Goal: Task Accomplishment & Management: Manage account settings

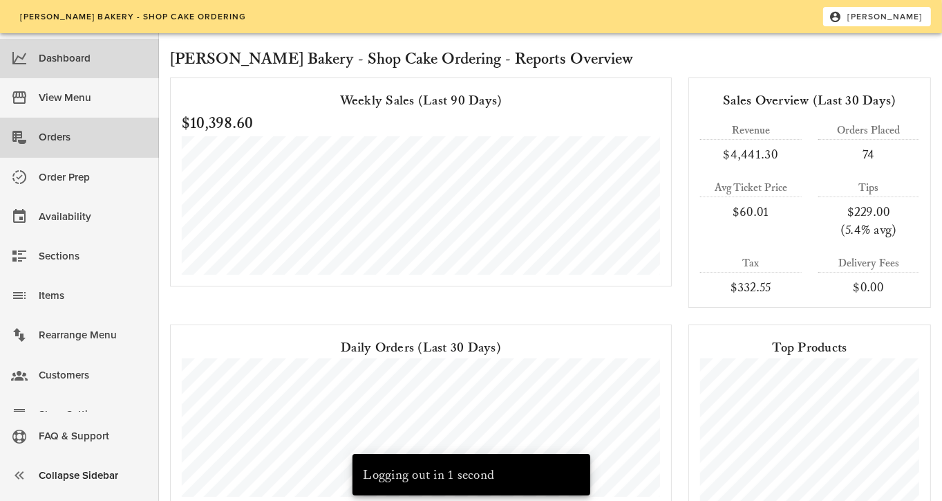
click at [44, 135] on div "Orders" at bounding box center [93, 137] width 109 height 23
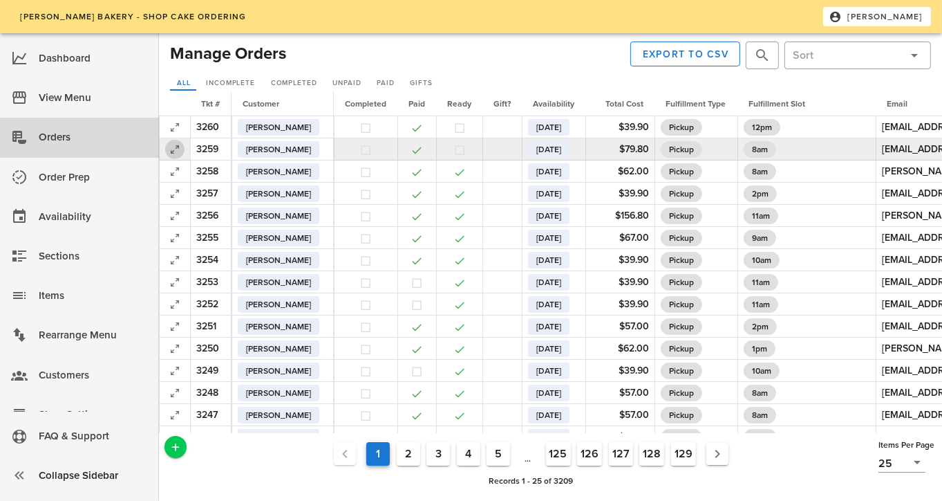
click at [174, 148] on icon "button" at bounding box center [175, 149] width 17 height 17
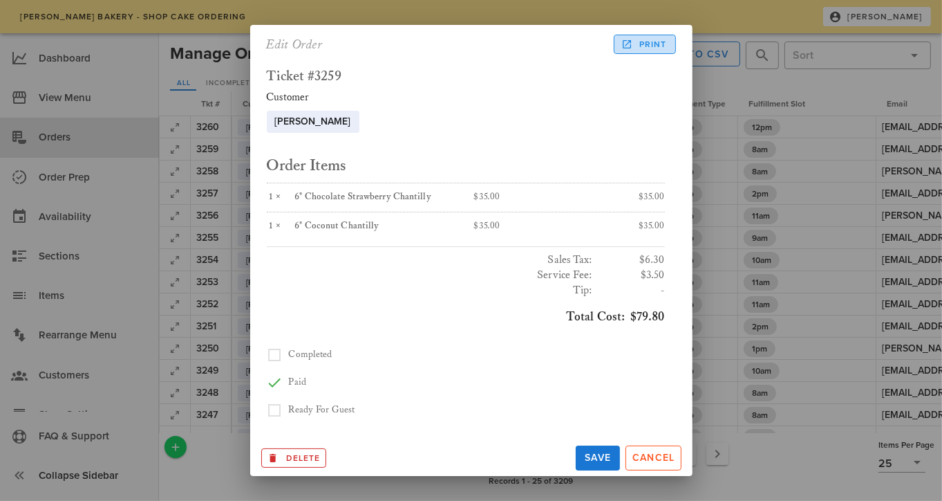
click at [643, 44] on span "Print" at bounding box center [645, 44] width 43 height 12
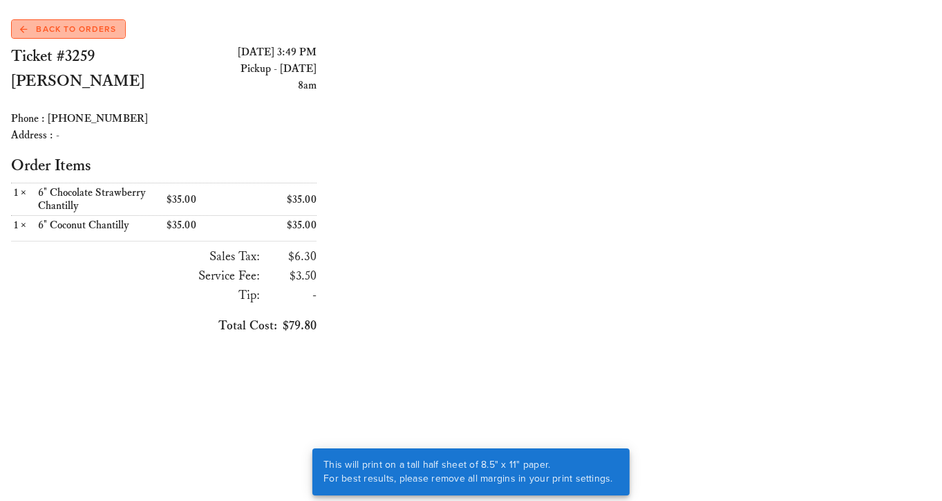
click at [92, 32] on span "Back to Orders" at bounding box center [68, 29] width 96 height 12
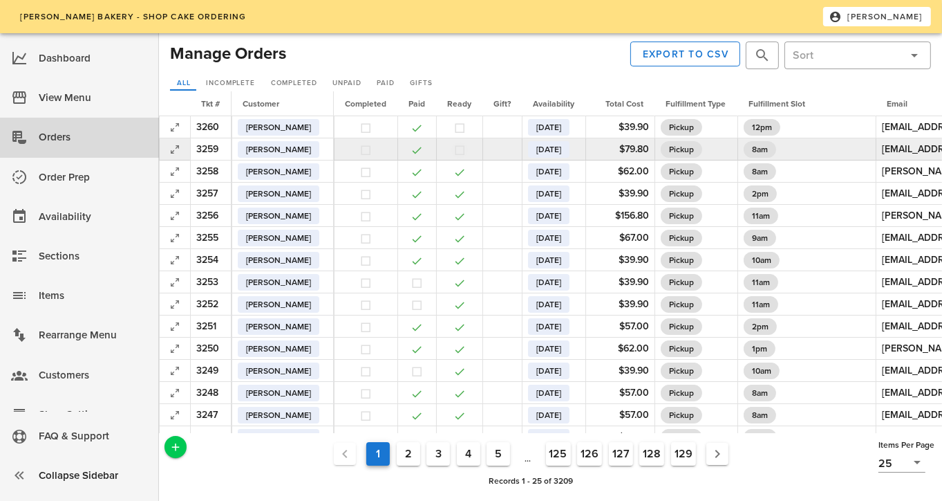
click at [466, 149] on button "button" at bounding box center [460, 150] width 12 height 12
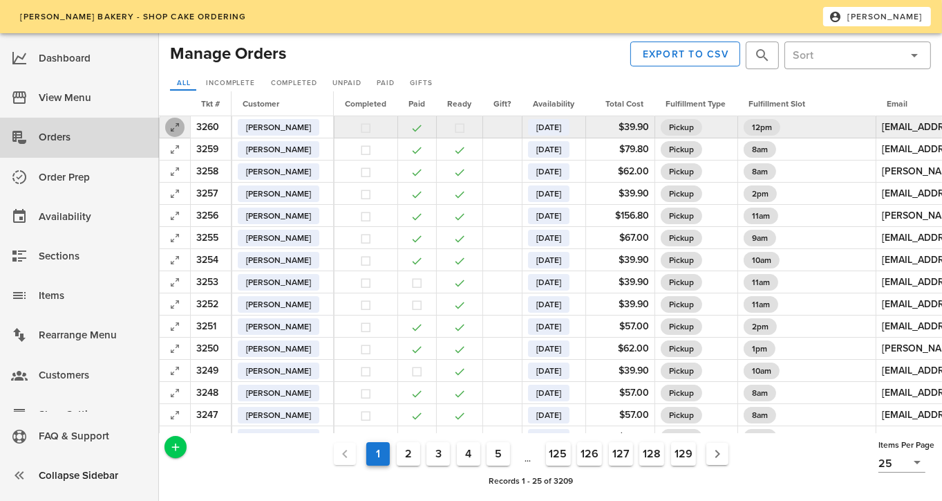
click at [170, 129] on icon "button" at bounding box center [175, 127] width 17 height 17
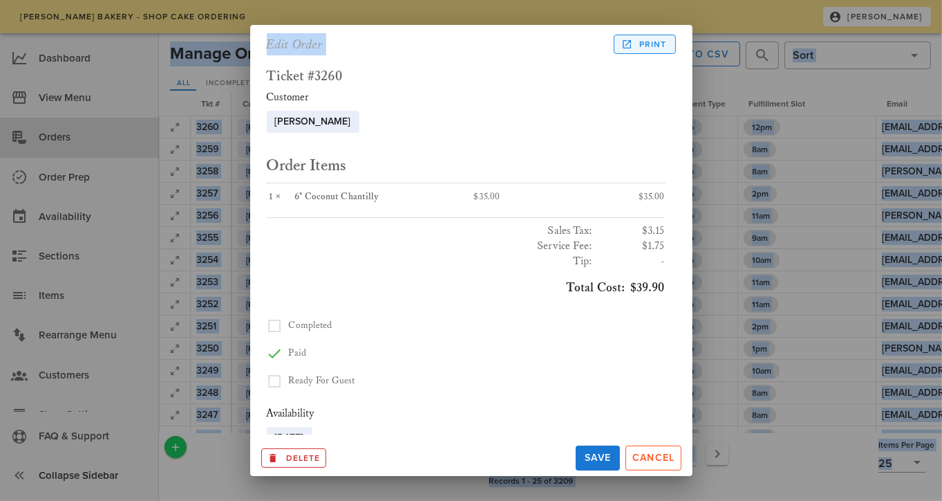
drag, startPoint x: 170, startPoint y: 129, endPoint x: 656, endPoint y: 40, distance: 494.0
click at [656, 40] on div "[PERSON_NAME] Bakery - Shop Cake Ordering [PERSON_NAME] Dashboard View Menu Ord…" at bounding box center [471, 250] width 942 height 501
click at [652, 42] on span "Print" at bounding box center [645, 44] width 43 height 12
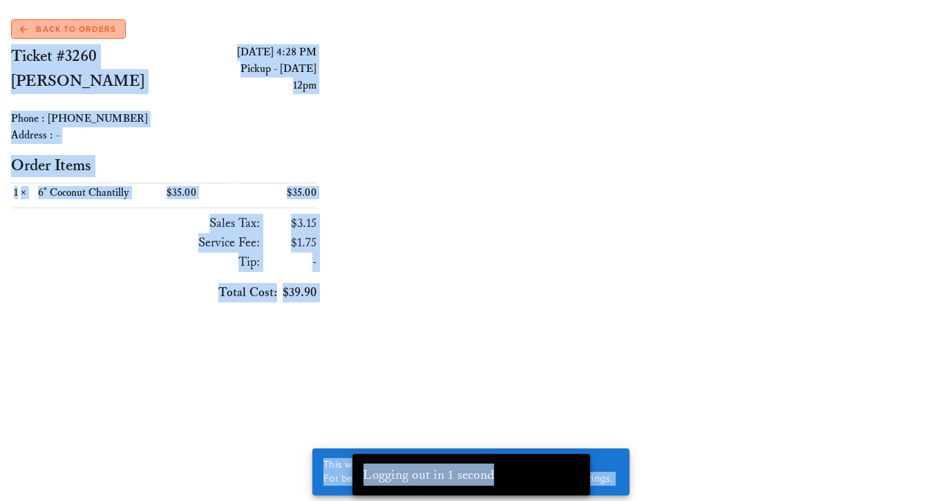
click at [80, 28] on span "Back to Orders" at bounding box center [68, 29] width 96 height 12
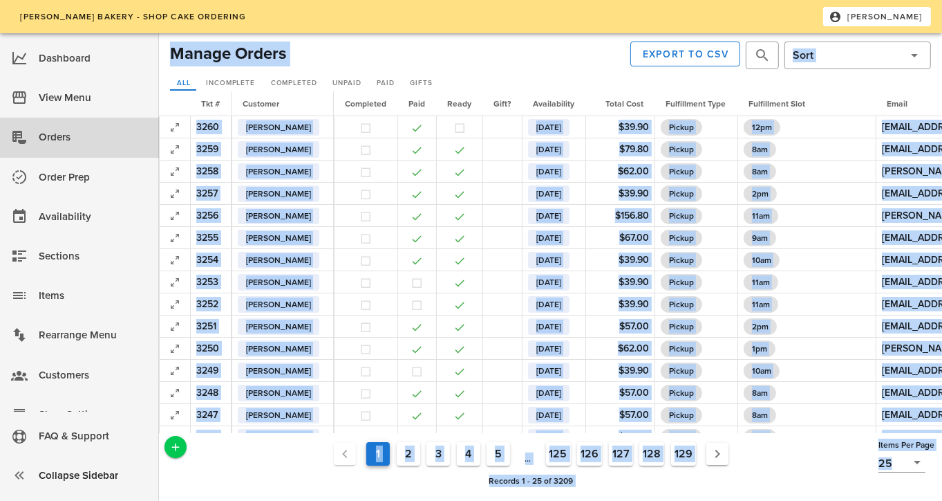
click at [383, 59] on div at bounding box center [420, 55] width 262 height 33
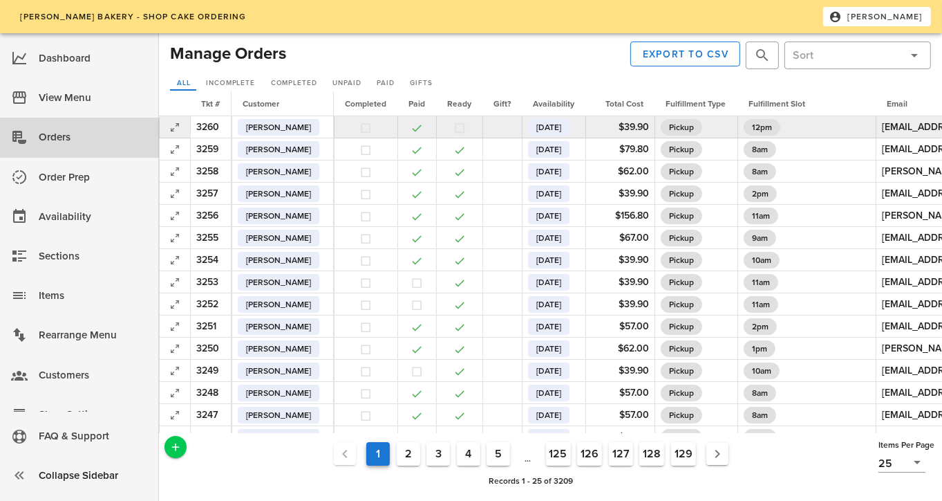
click at [466, 124] on button "button" at bounding box center [460, 128] width 12 height 12
